Goal: Information Seeking & Learning: Compare options

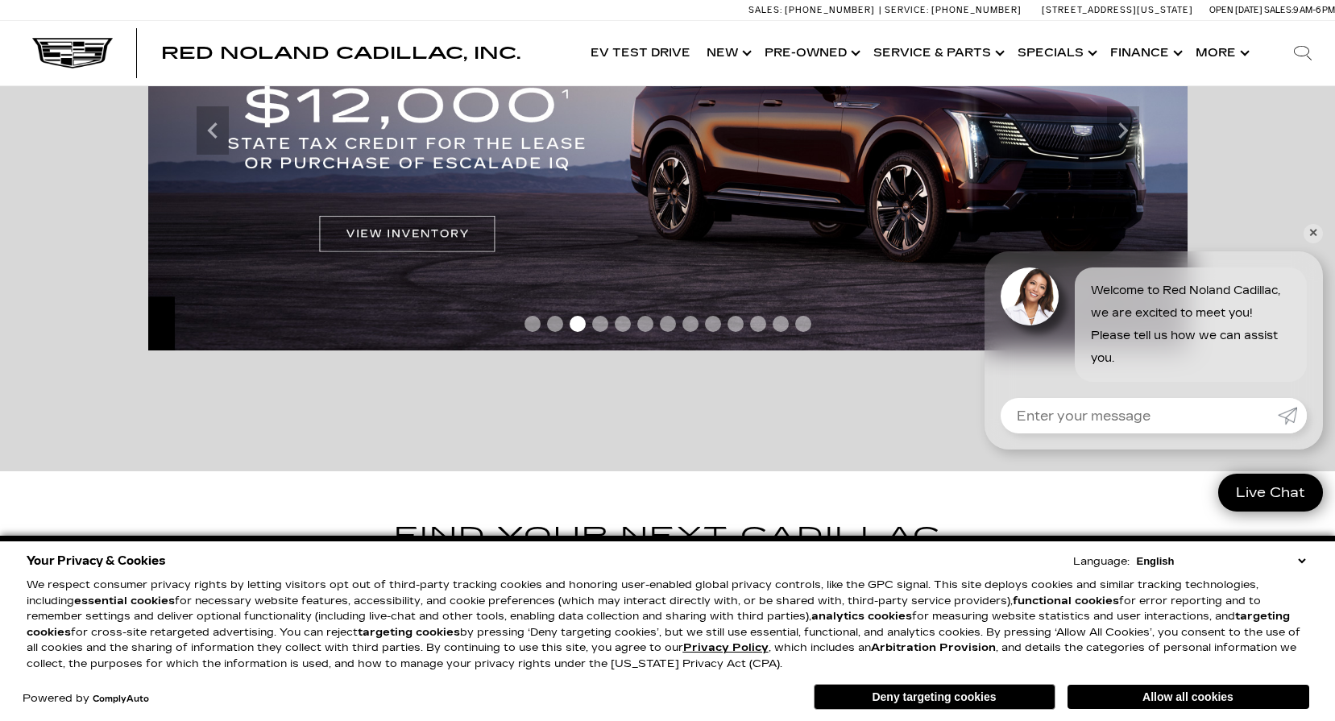
scroll to position [81, 0]
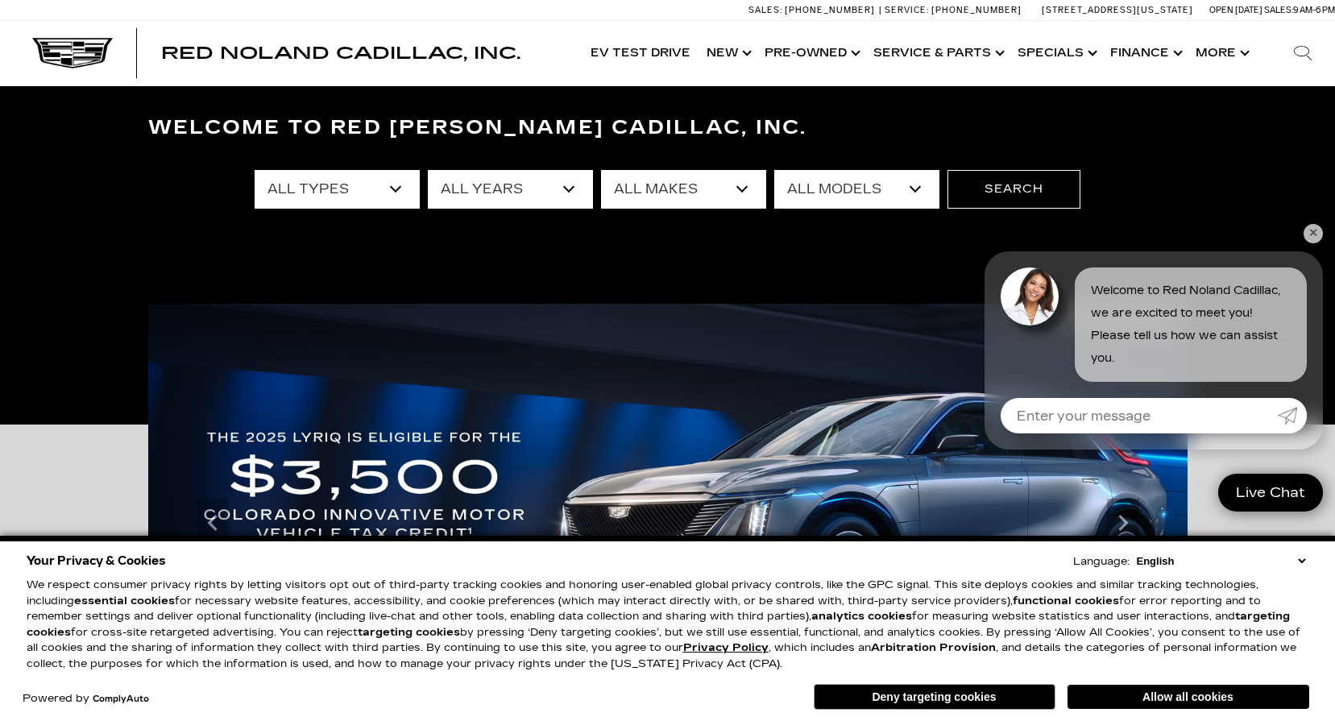
click at [1310, 241] on link "✕" at bounding box center [1313, 233] width 19 height 19
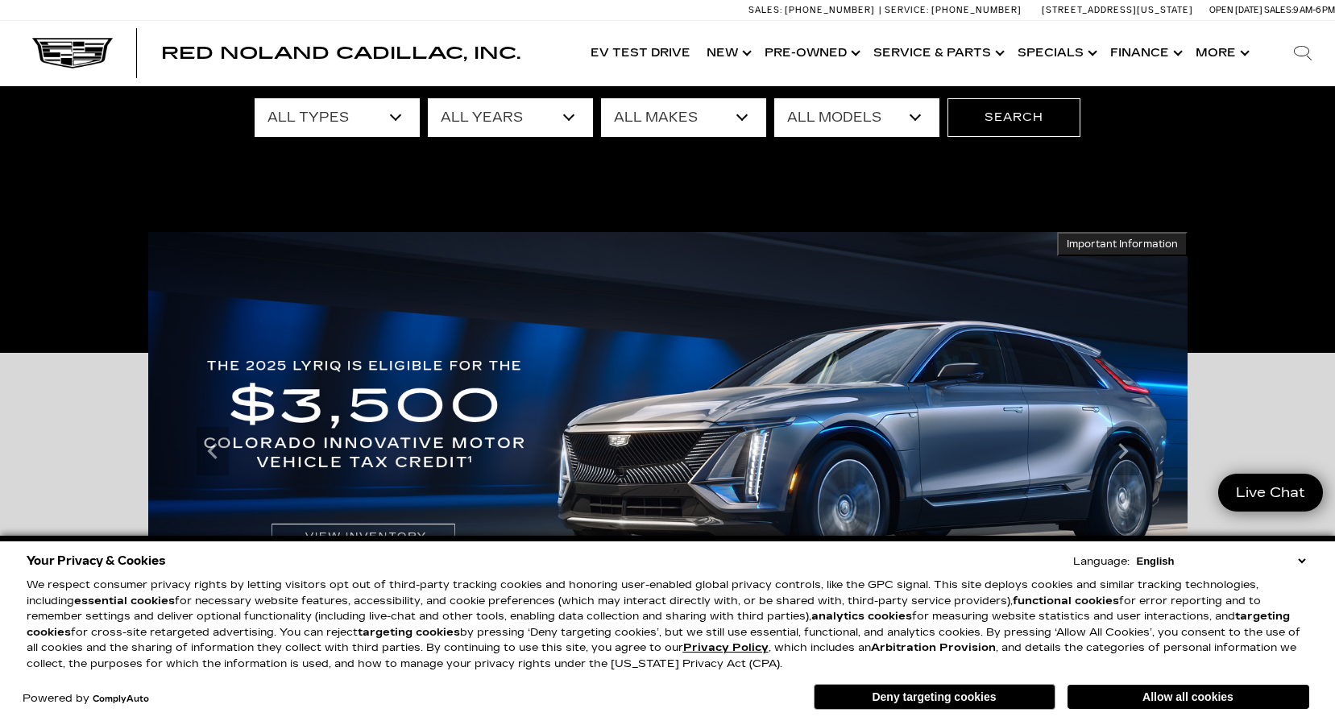
scroll to position [161, 0]
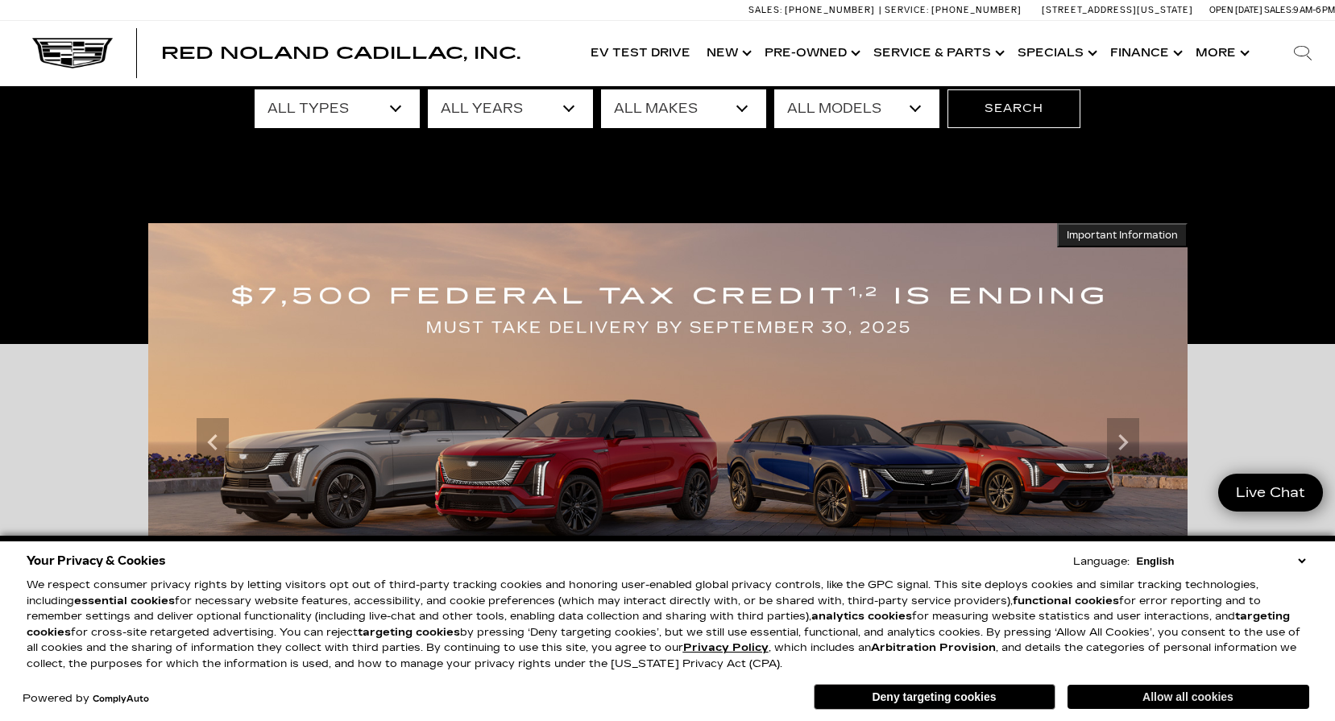
click at [1186, 697] on button "Allow all cookies" at bounding box center [1189, 697] width 242 height 24
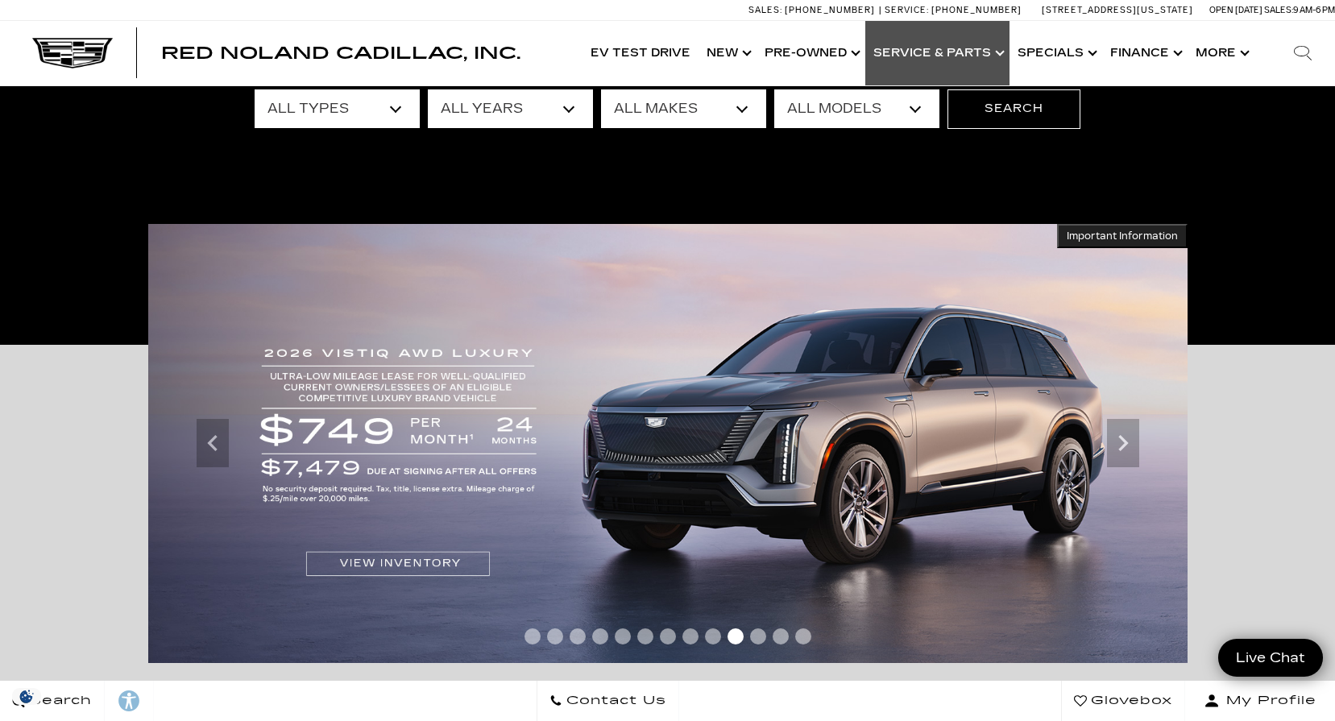
click at [1000, 52] on link "Show Service & Parts" at bounding box center [938, 53] width 144 height 64
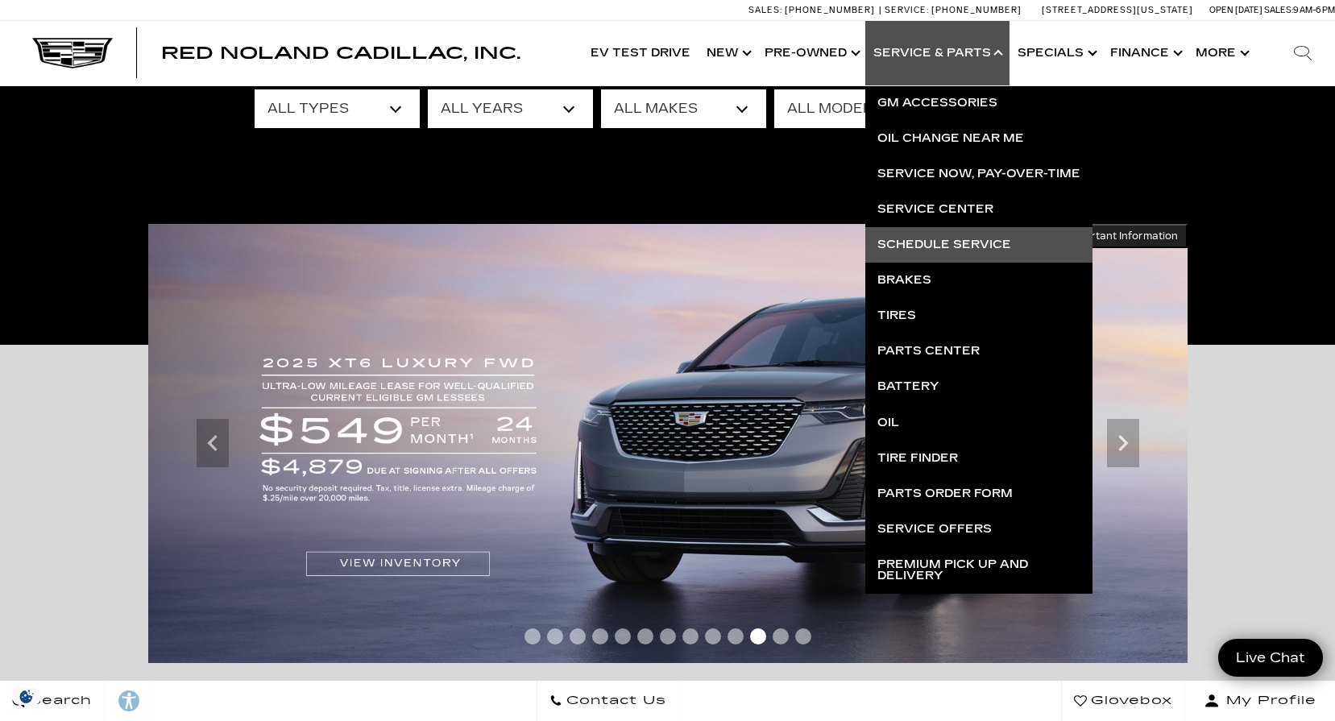
click at [932, 248] on link "Schedule Service" at bounding box center [979, 244] width 227 height 35
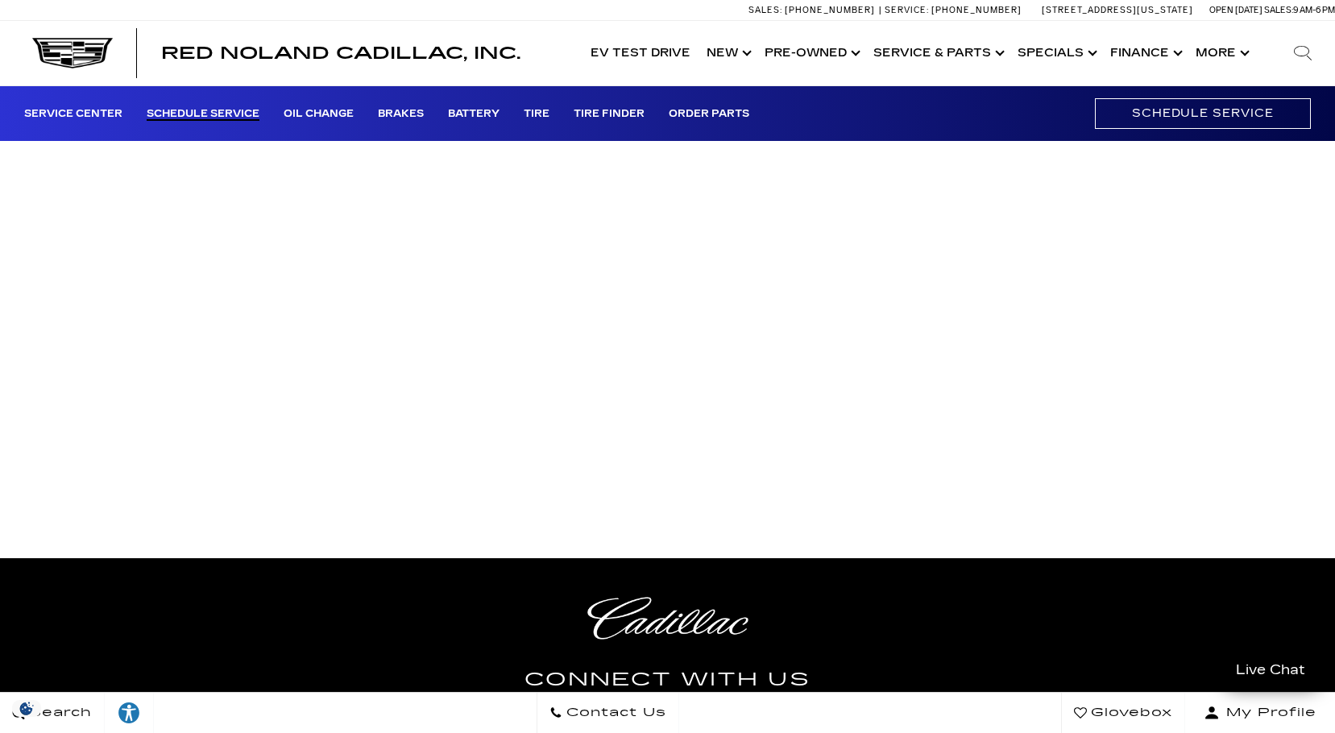
scroll to position [242, 0]
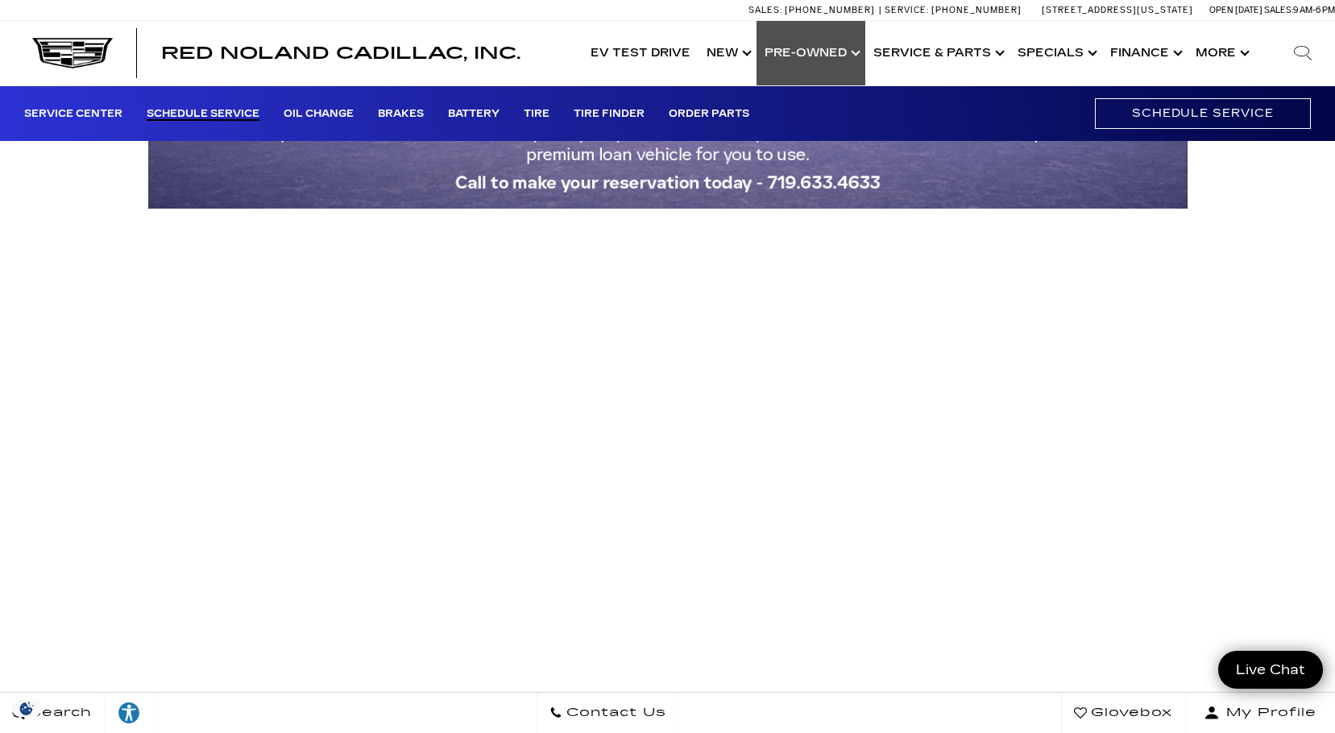
click at [866, 61] on link "Show Pre-Owned" at bounding box center [811, 53] width 109 height 64
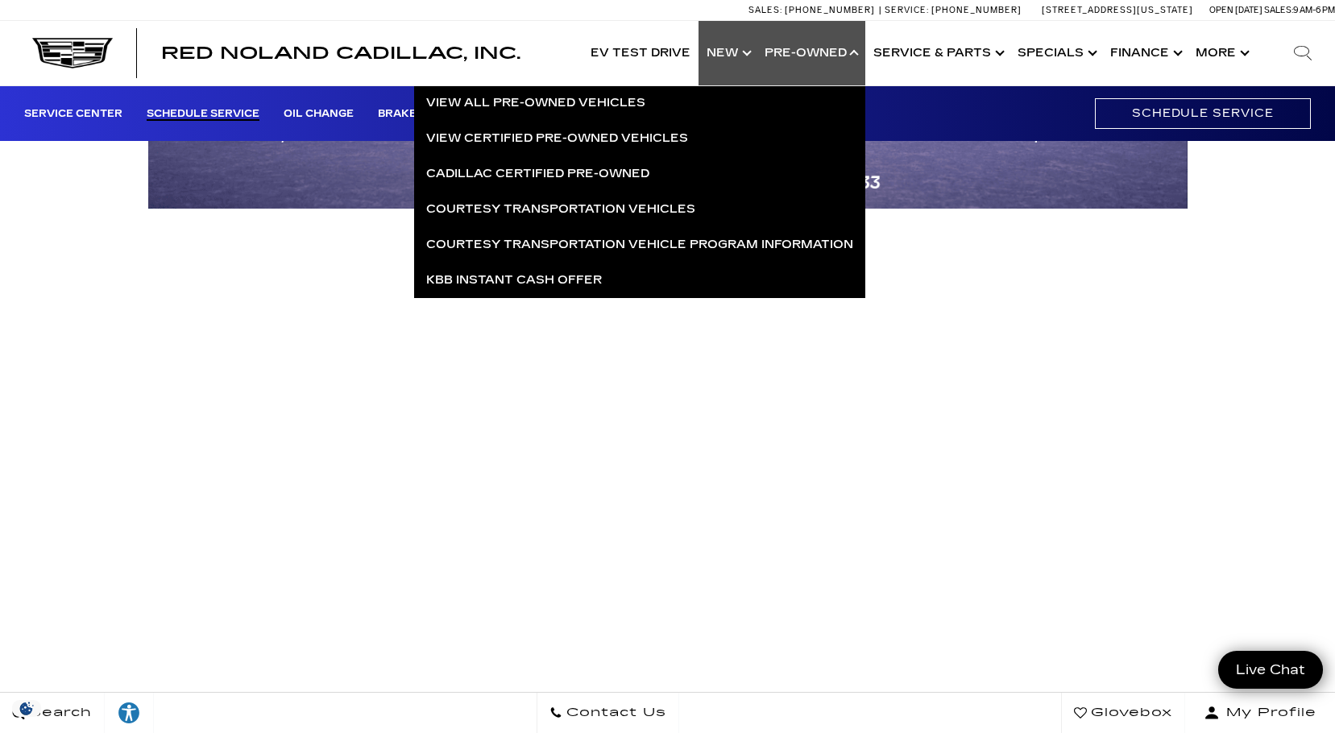
click at [750, 56] on link "Show New" at bounding box center [728, 53] width 58 height 64
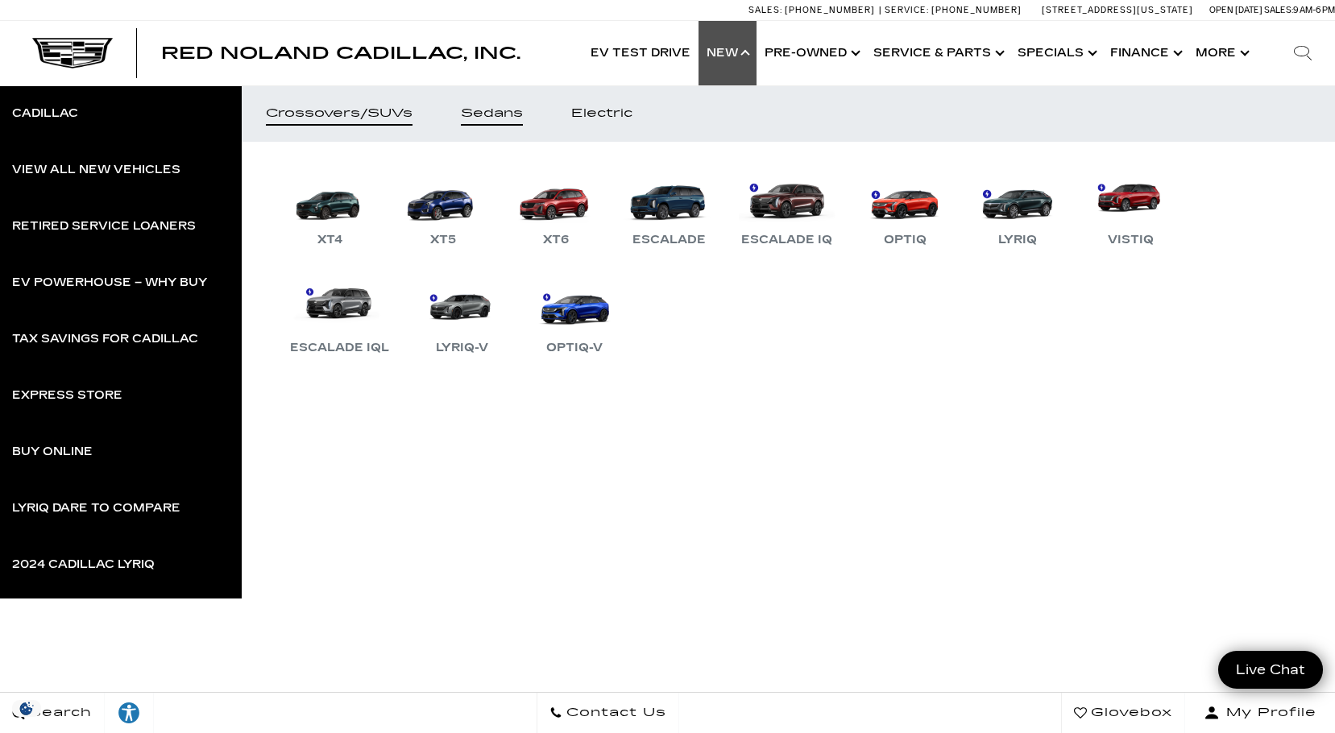
click at [500, 119] on div "Sedans" at bounding box center [492, 113] width 62 height 11
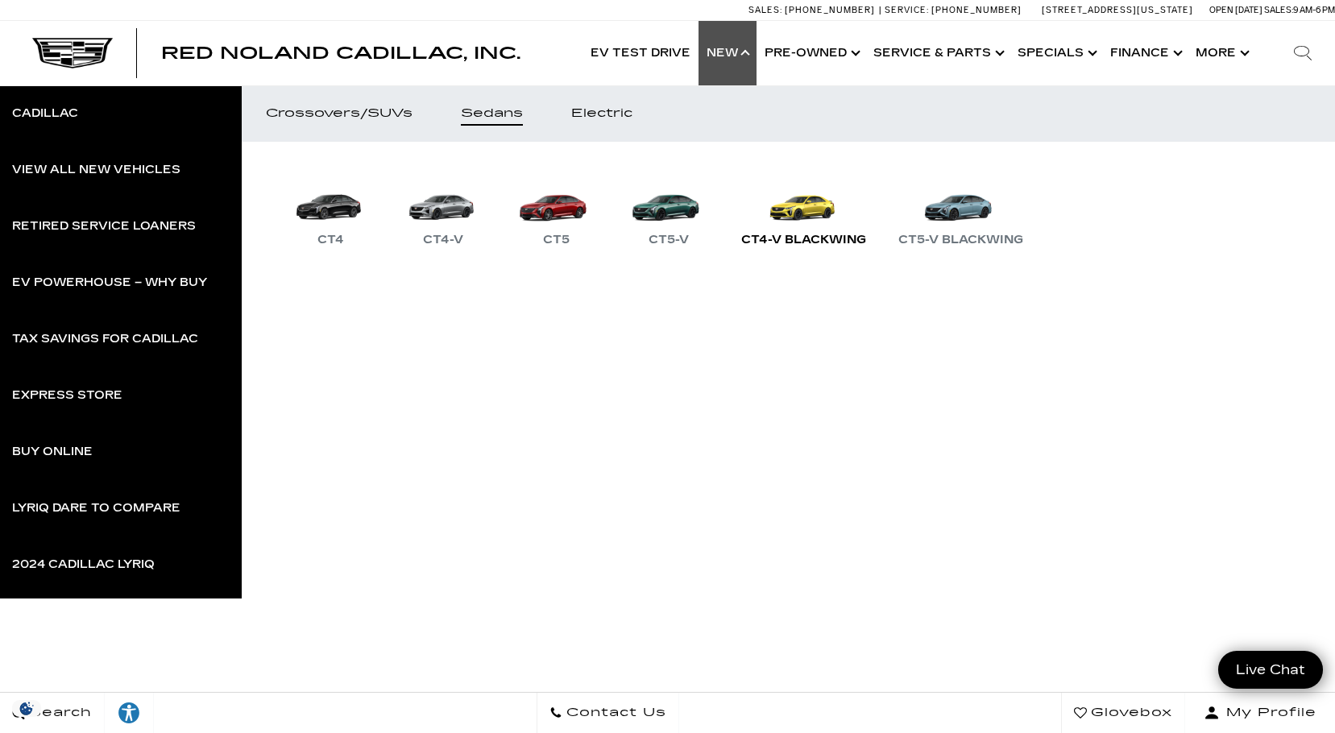
click at [841, 234] on div "CT4-V Blackwing" at bounding box center [803, 239] width 141 height 19
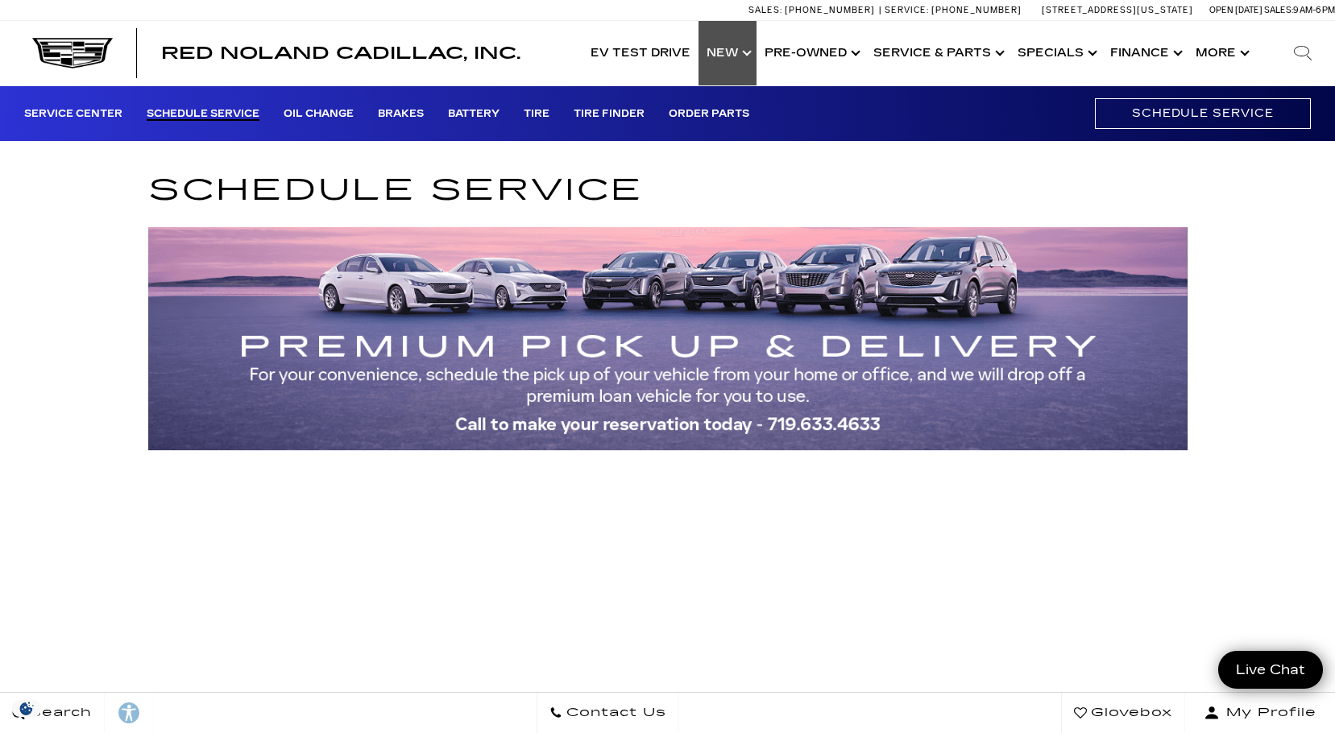
scroll to position [242, 0]
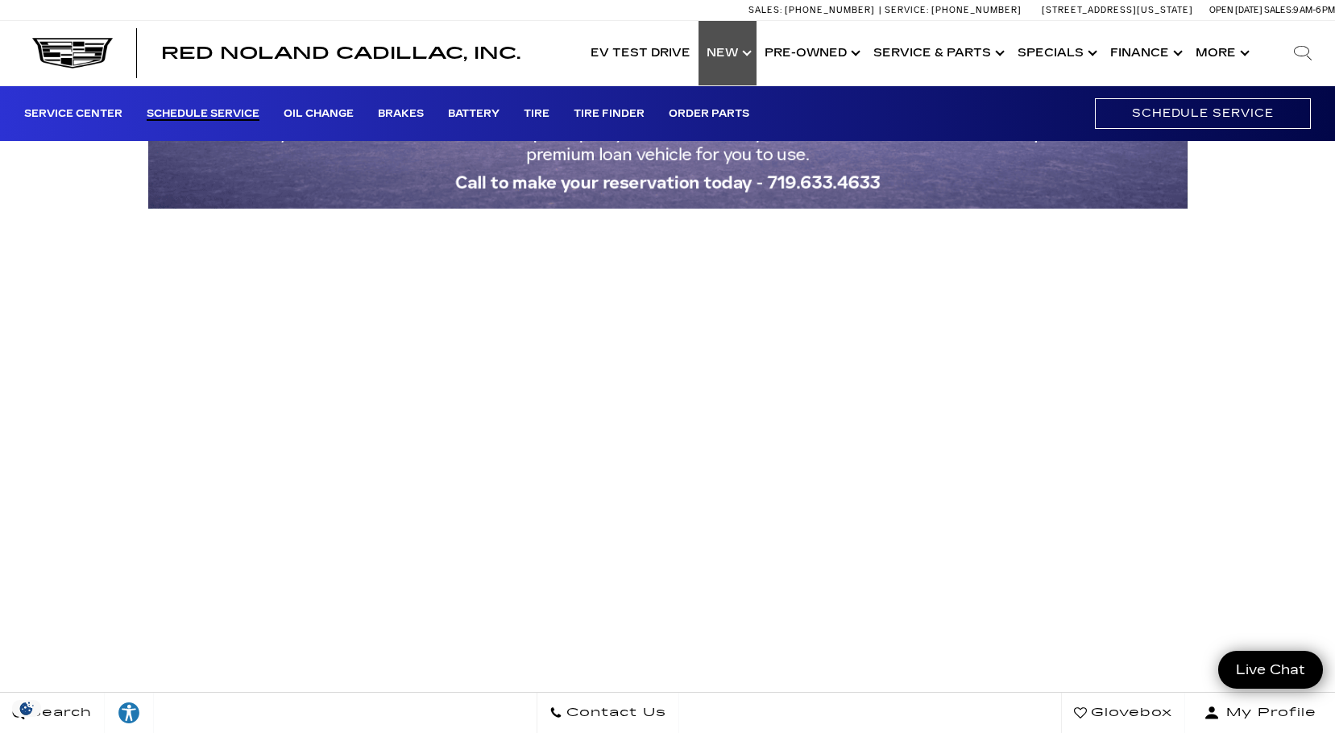
click at [748, 64] on link "Show New" at bounding box center [728, 53] width 58 height 64
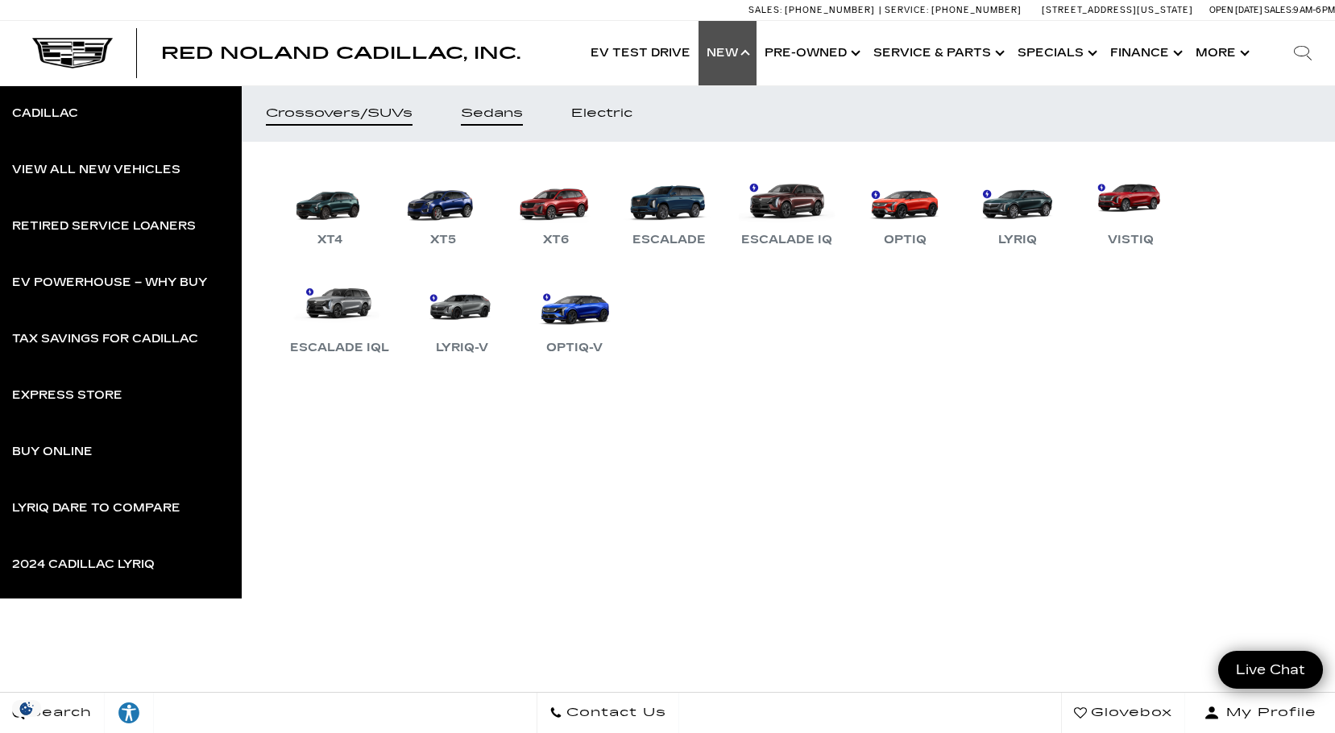
click at [477, 108] on div "Sedans" at bounding box center [492, 113] width 62 height 11
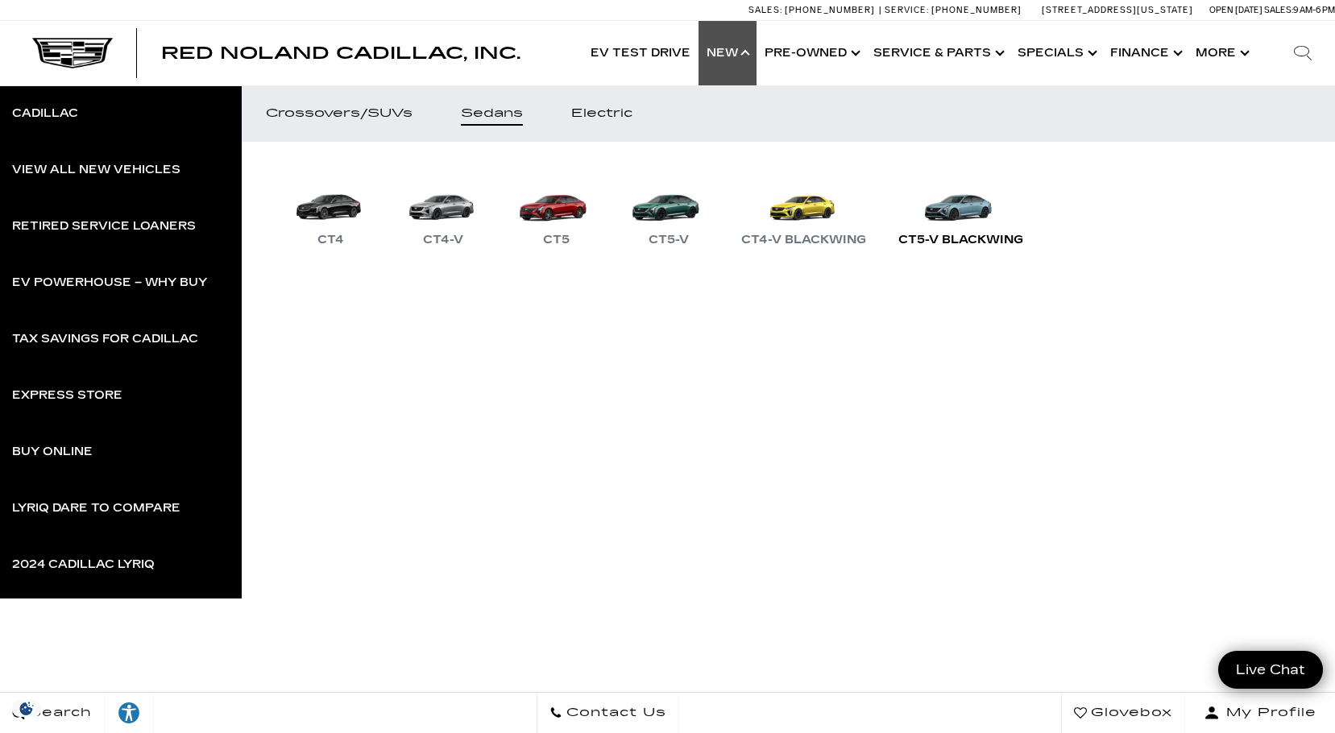
click at [964, 241] on div "CT5-V Blackwing" at bounding box center [960, 239] width 141 height 19
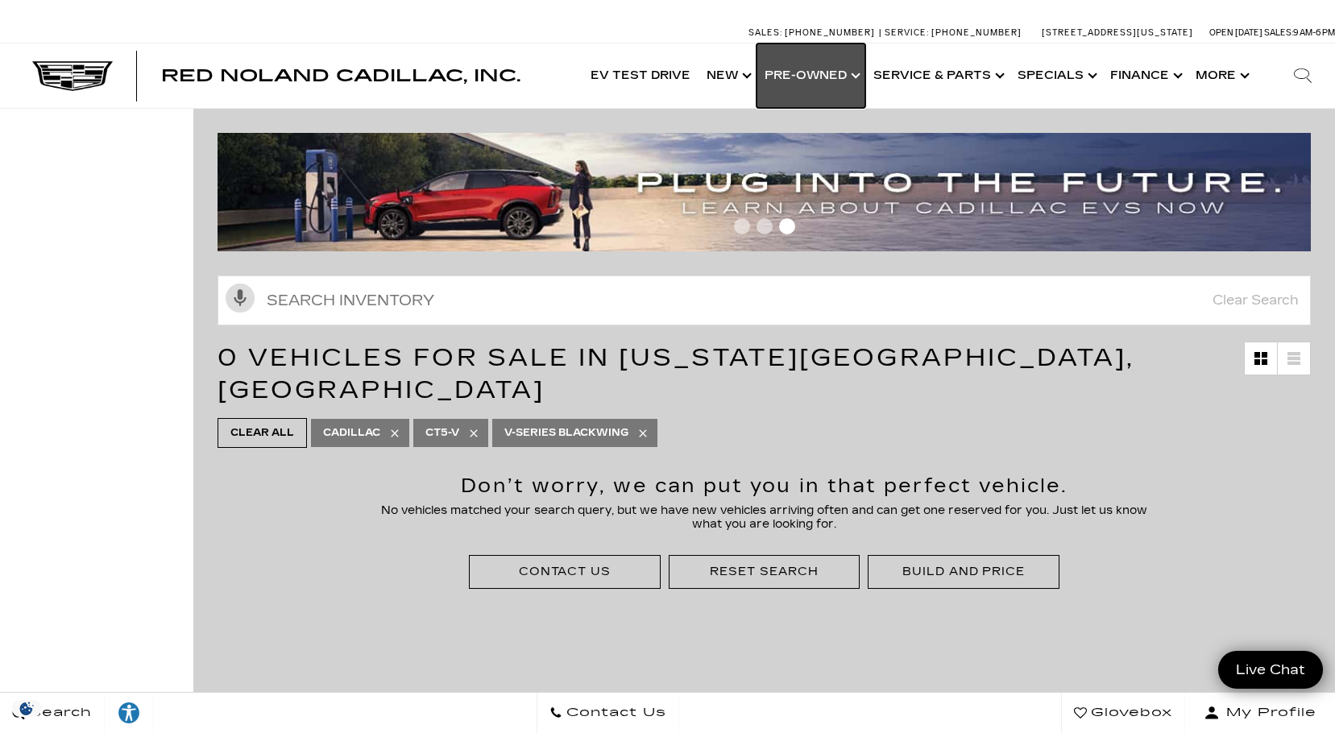
click at [853, 75] on link "Show Pre-Owned" at bounding box center [811, 76] width 109 height 64
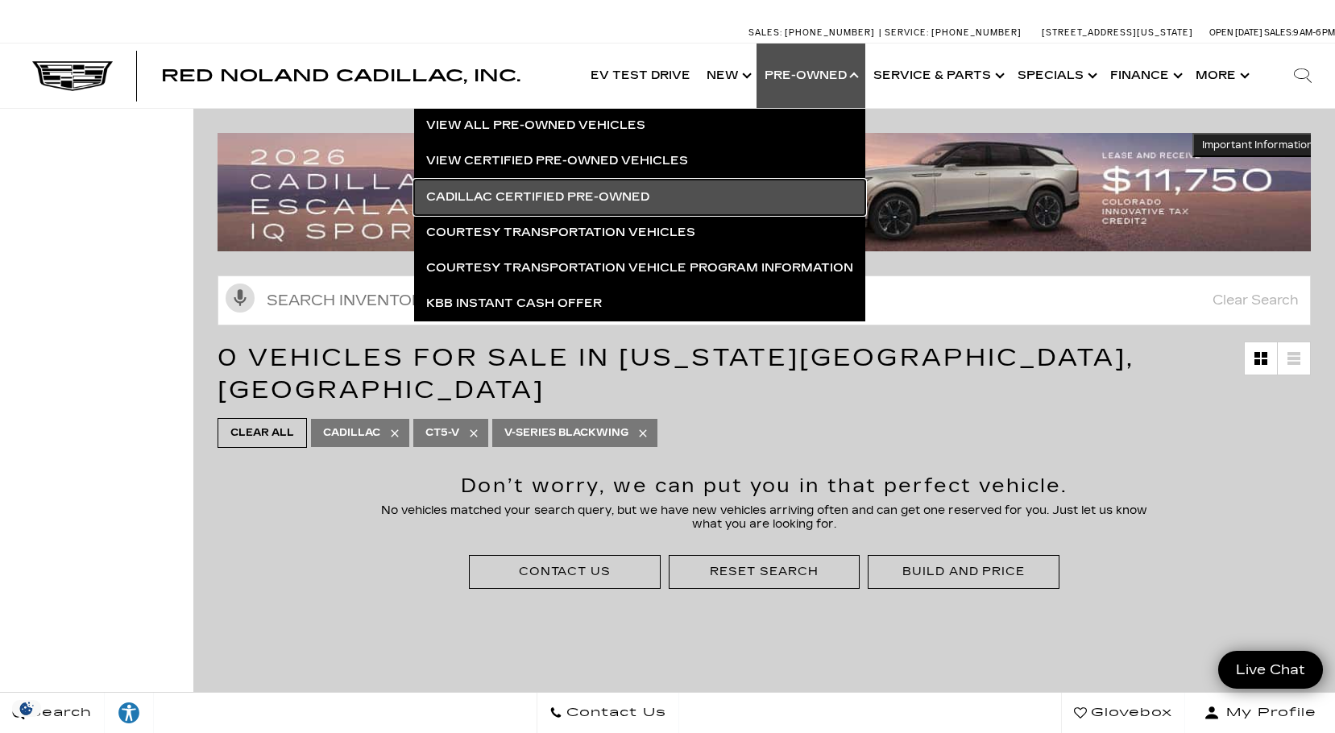
click at [592, 192] on link "Cadillac Certified Pre-Owned" at bounding box center [639, 197] width 451 height 35
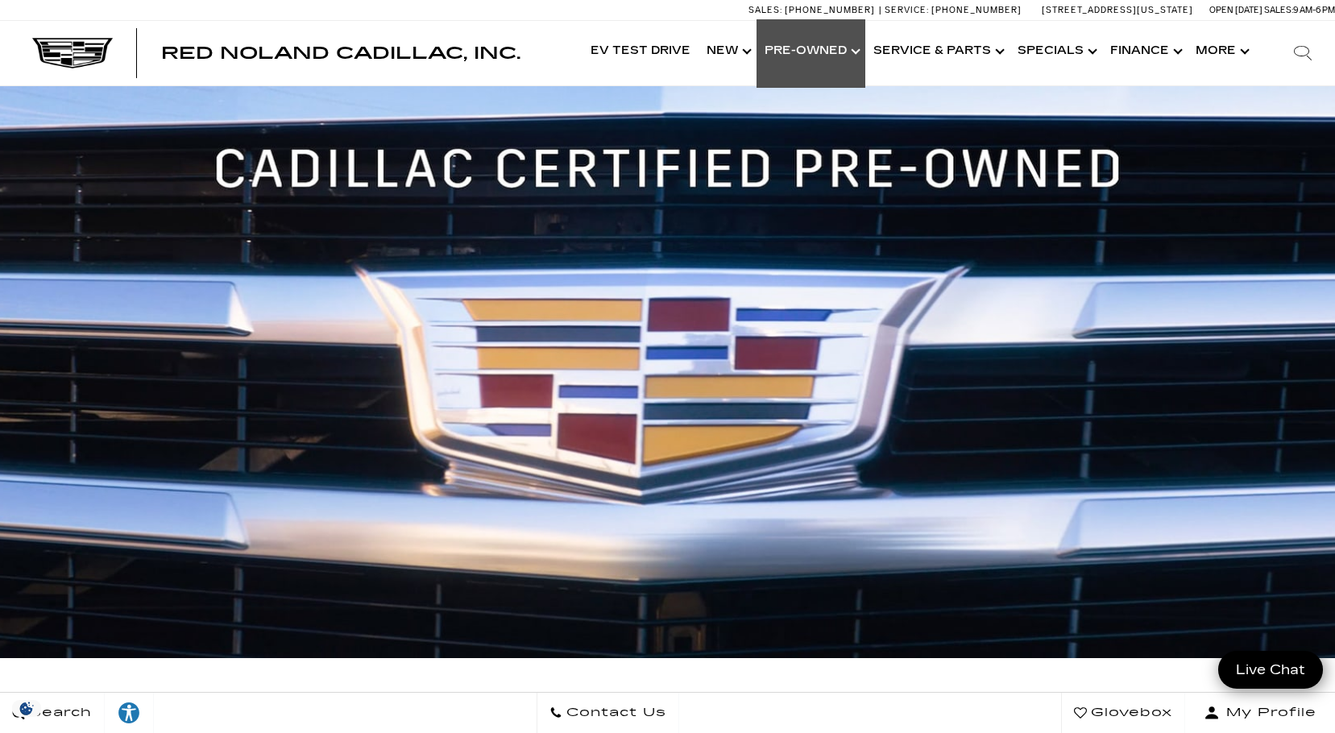
click at [852, 46] on link "Show Pre-Owned" at bounding box center [811, 51] width 109 height 64
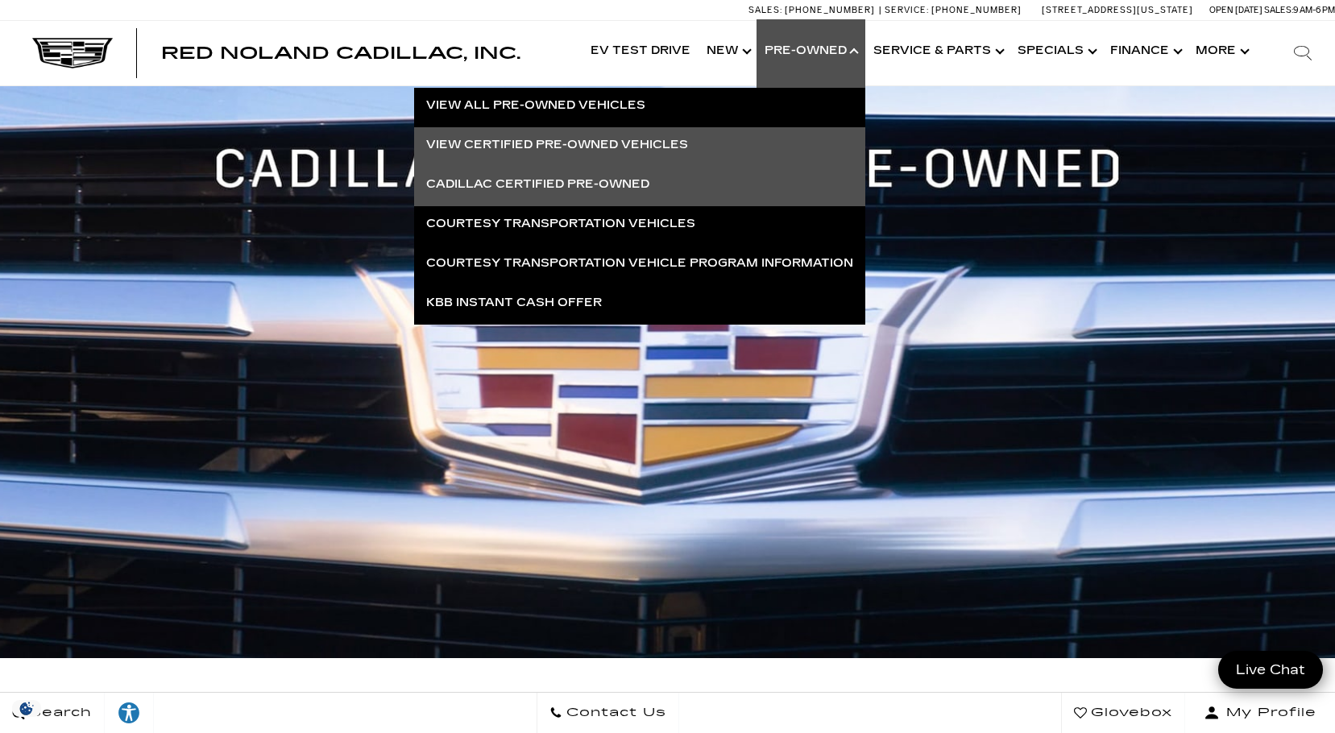
click at [553, 146] on link "View Certified Pre-Owned Vehicles" at bounding box center [639, 144] width 451 height 35
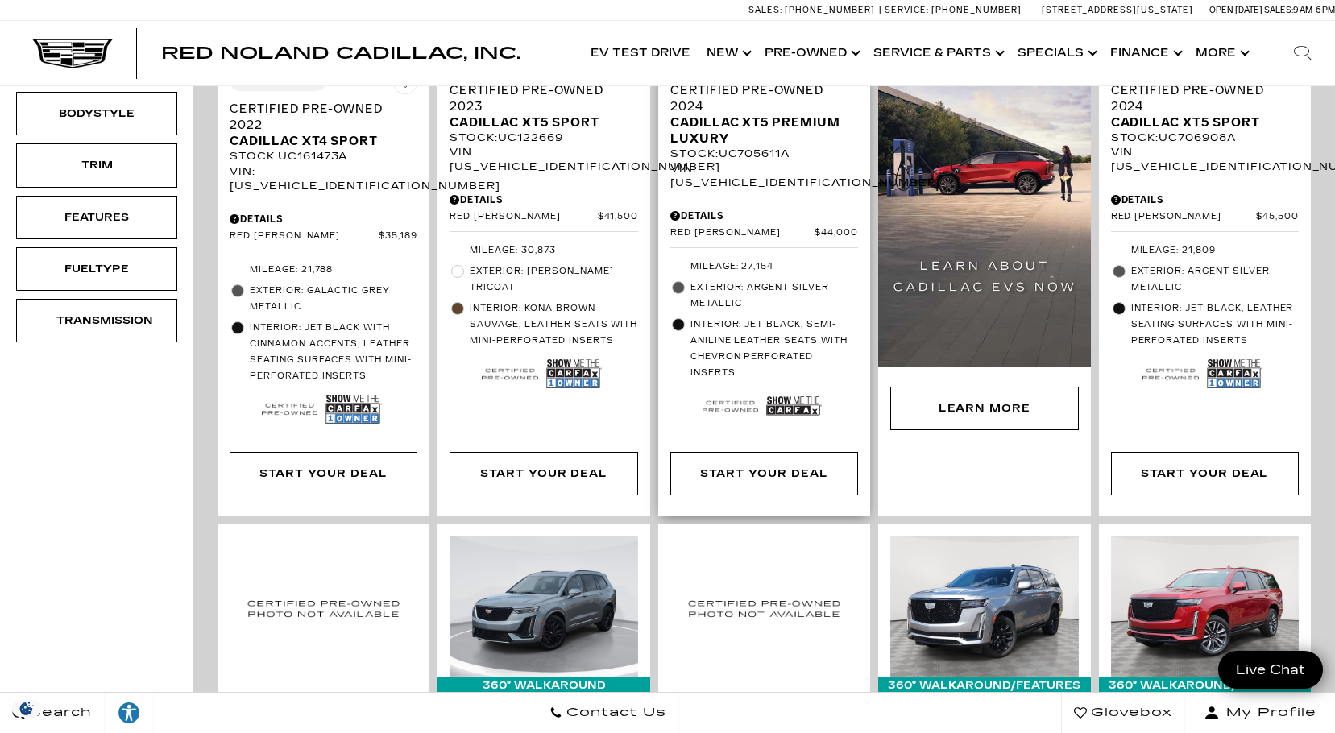
scroll to position [242, 0]
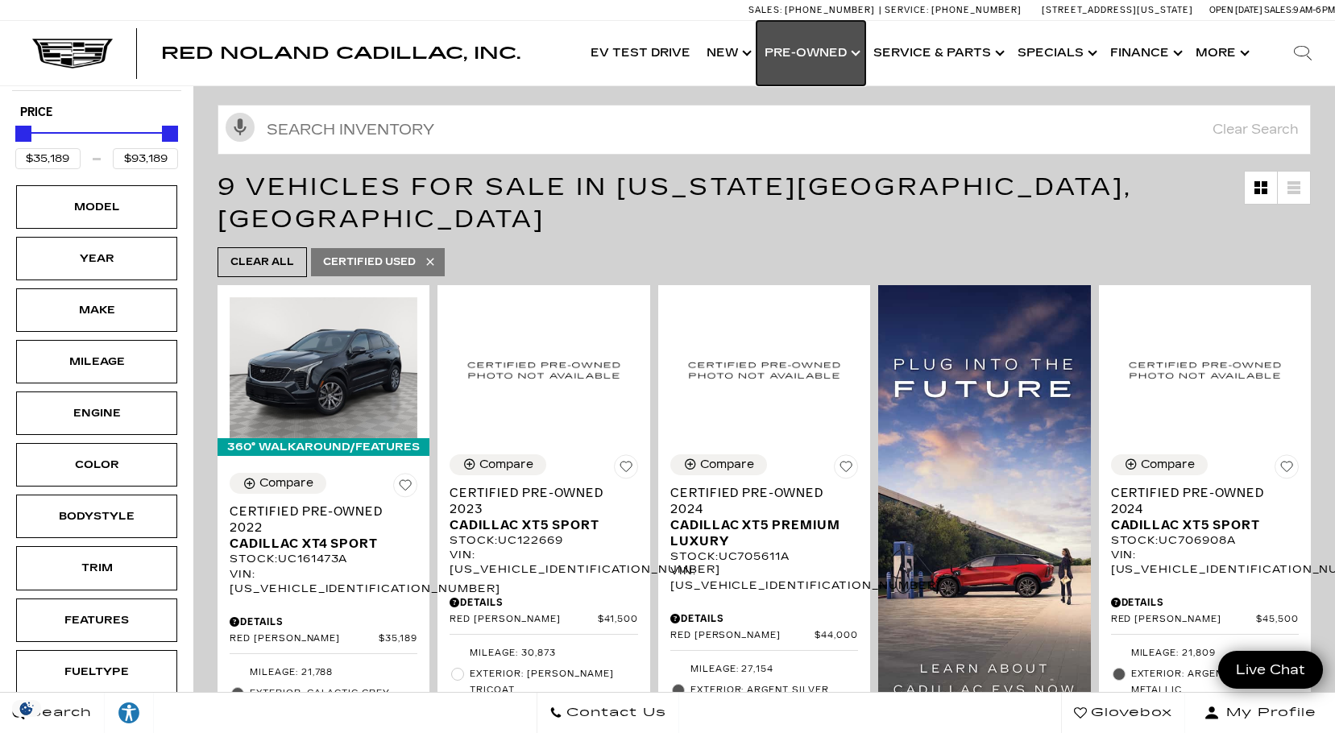
click at [861, 49] on link "Show Pre-Owned" at bounding box center [811, 53] width 109 height 64
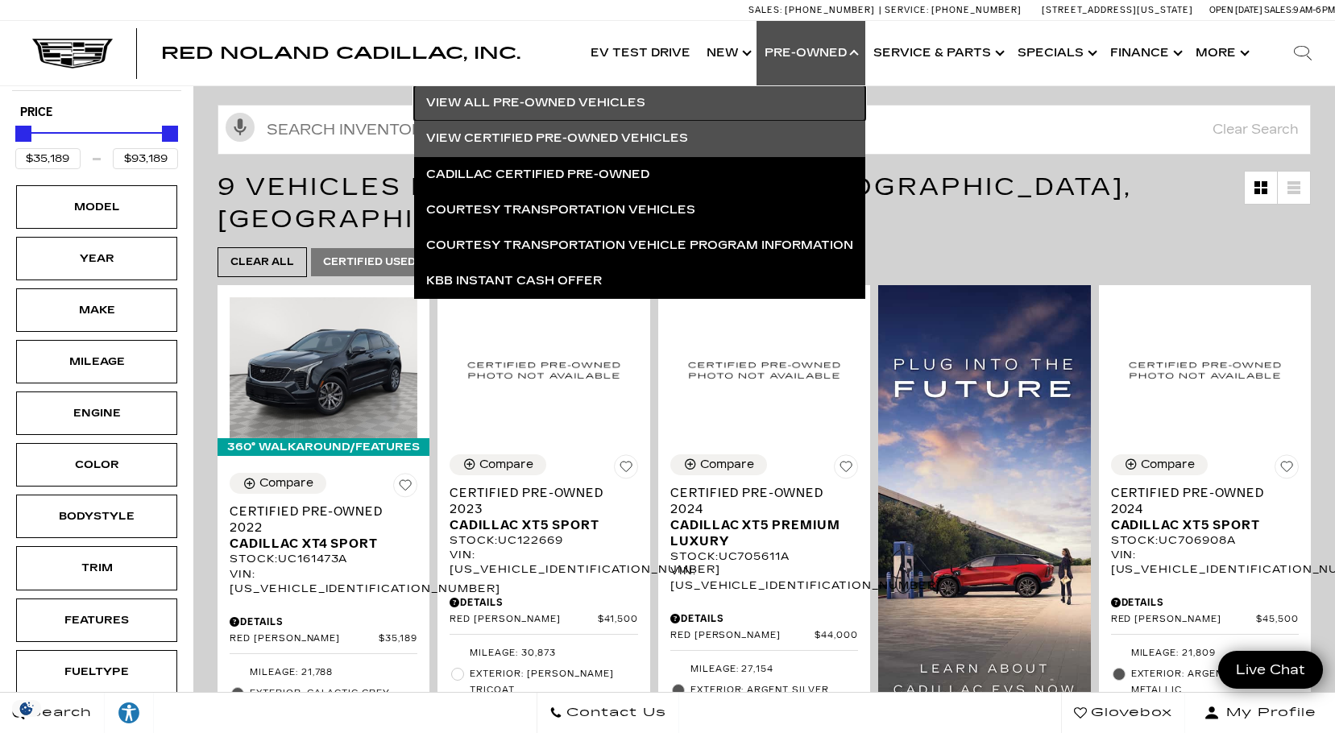
click at [625, 98] on link "View All Pre-Owned Vehicles" at bounding box center [639, 102] width 451 height 35
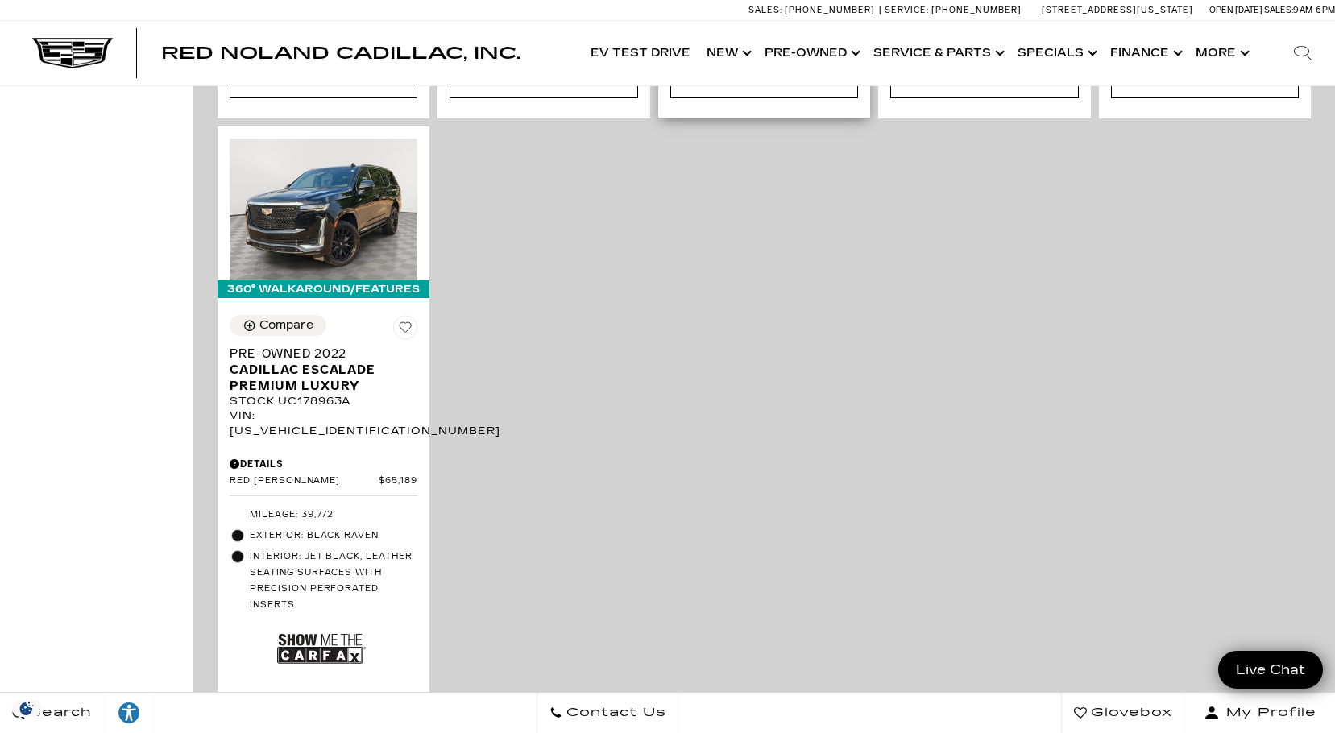
scroll to position [3868, 0]
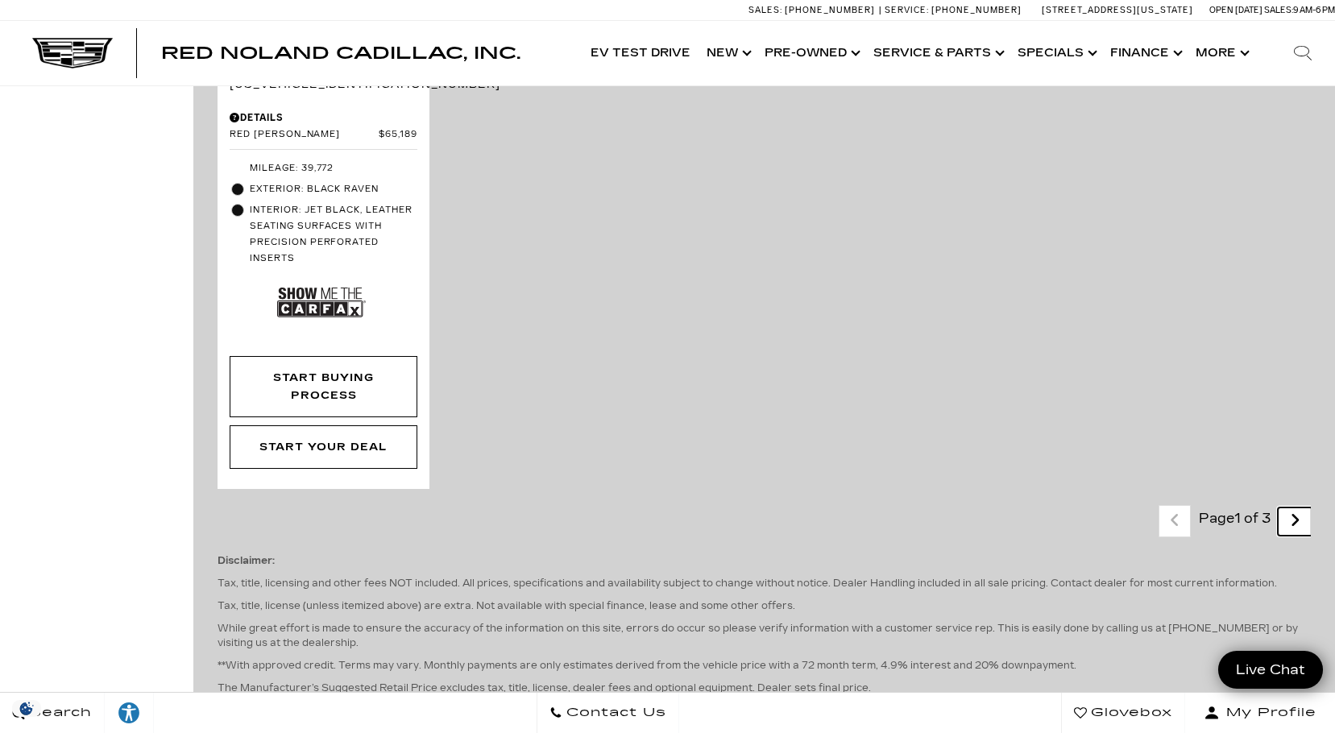
click at [1301, 508] on icon "next page" at bounding box center [1295, 521] width 10 height 26
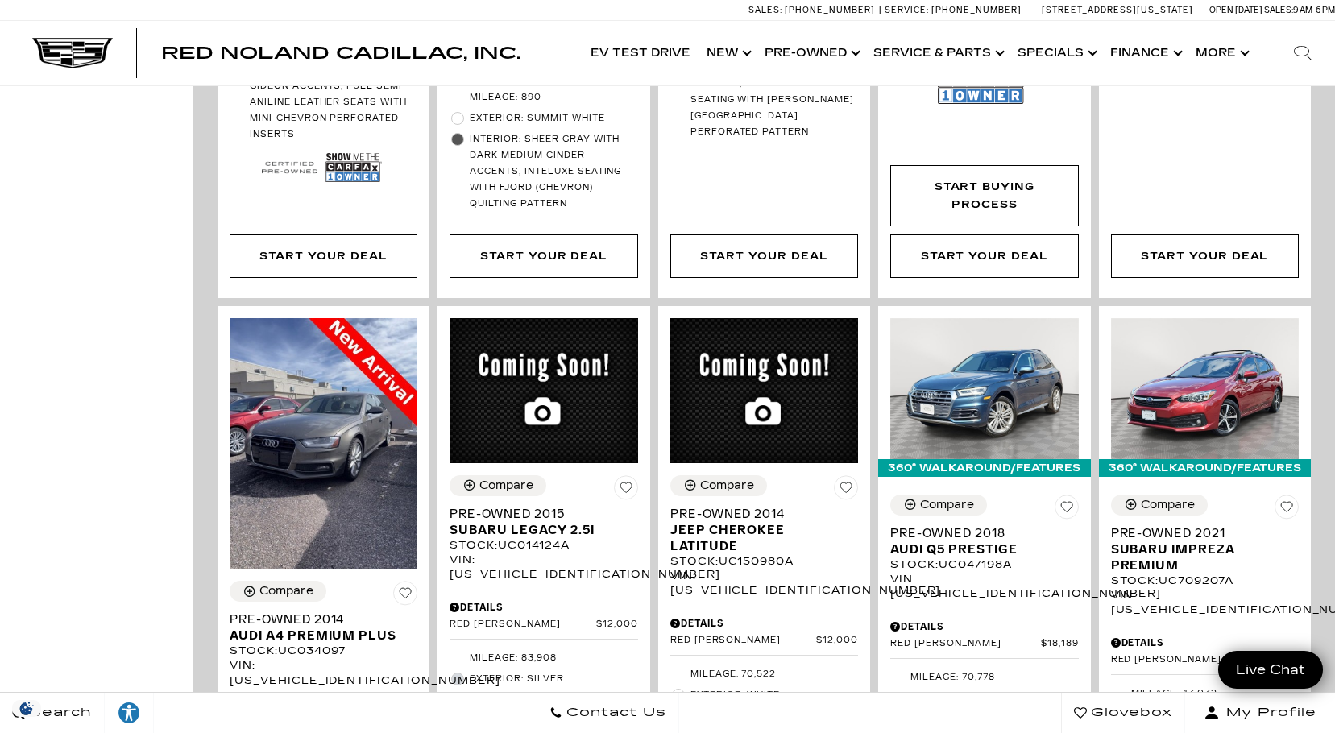
scroll to position [3062, 0]
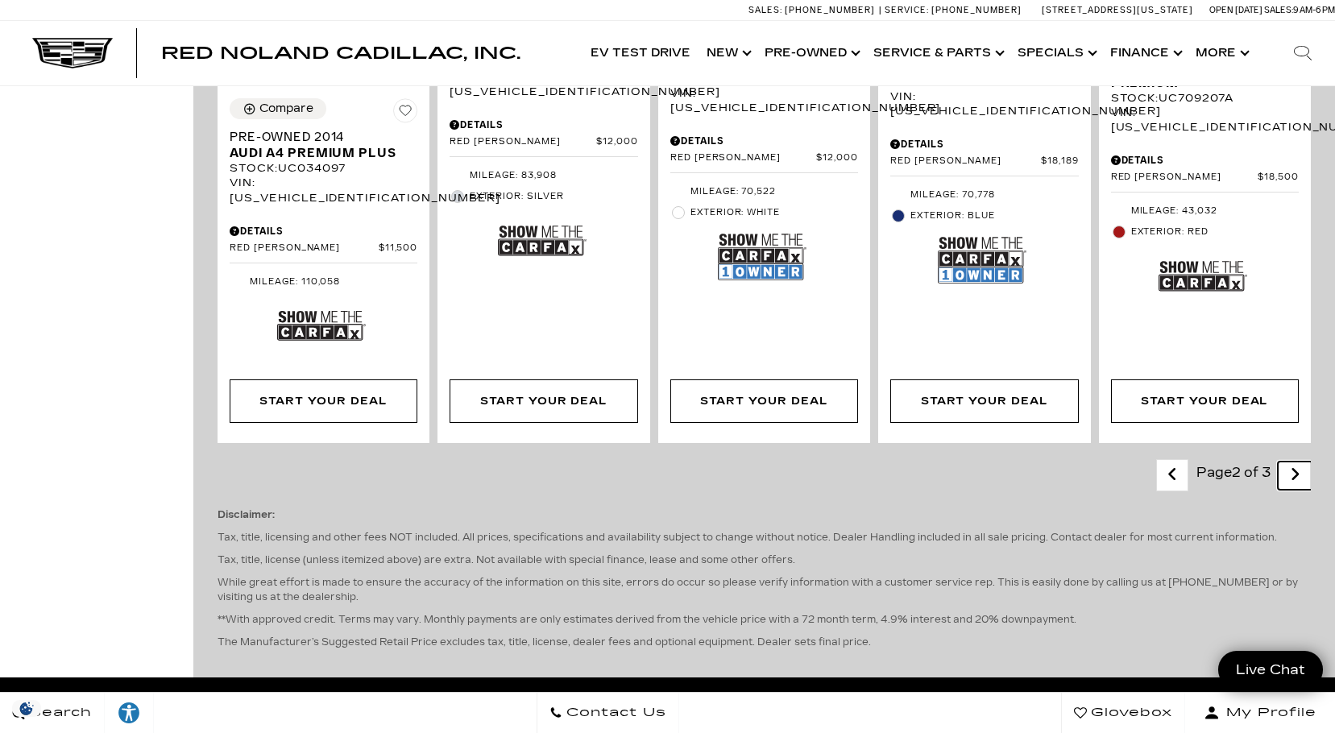
click at [1301, 462] on icon "next page" at bounding box center [1295, 475] width 10 height 26
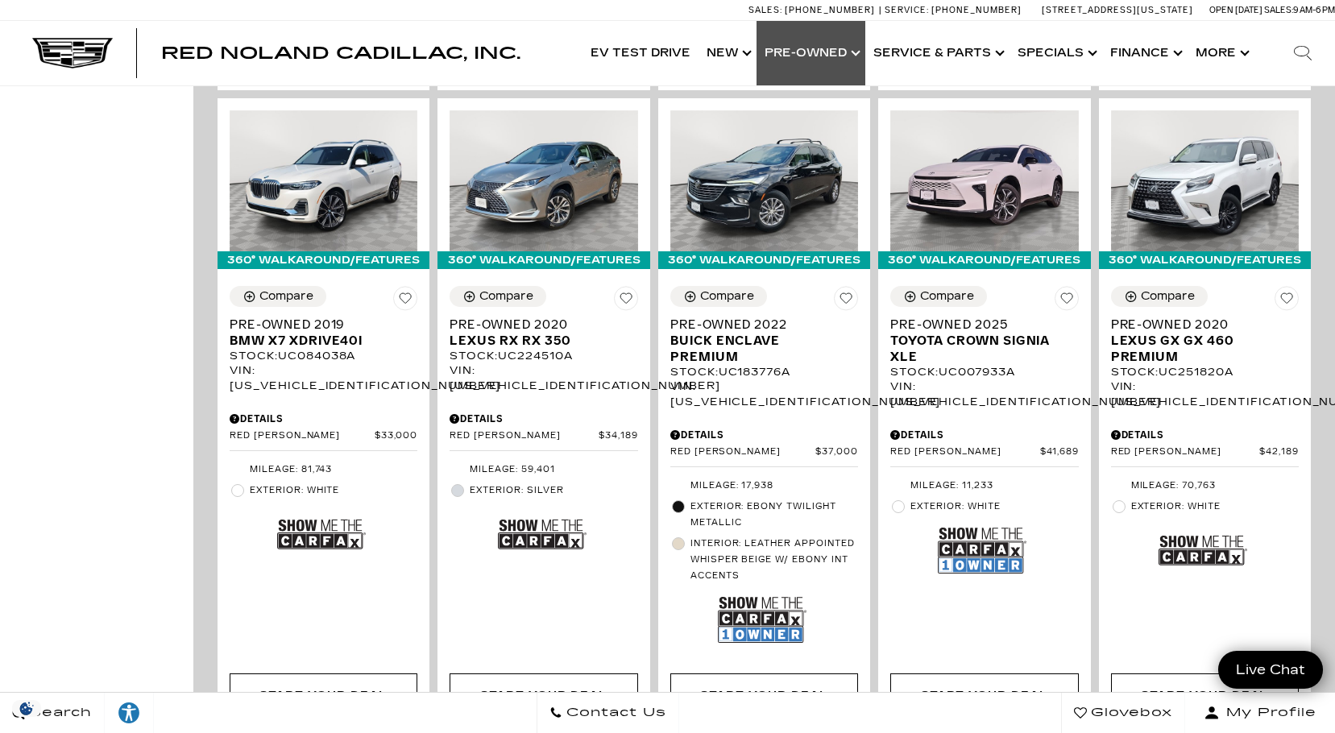
scroll to position [645, 0]
